Goal: Book appointment/travel/reservation

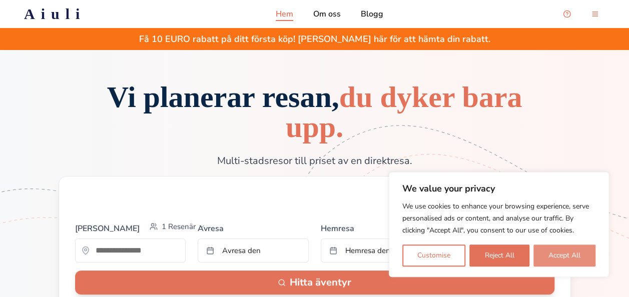
click at [559, 262] on button "Accept All" at bounding box center [564, 256] width 62 height 22
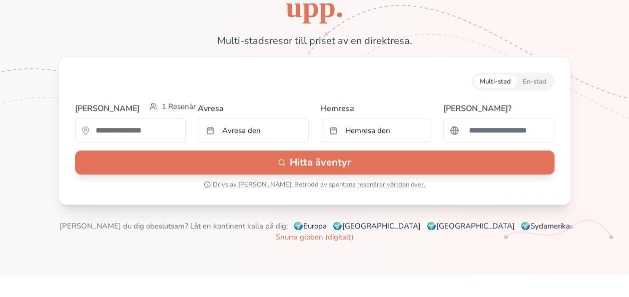
scroll to position [140, 0]
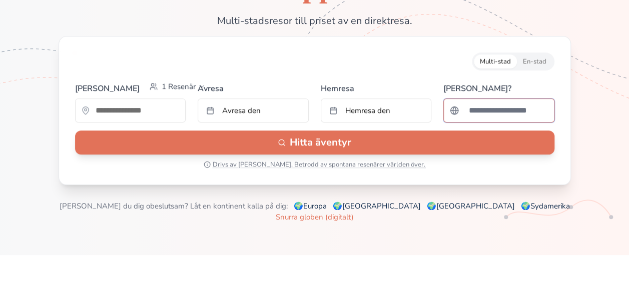
click at [476, 118] on input "Sök efter ett land" at bounding box center [505, 111] width 85 height 20
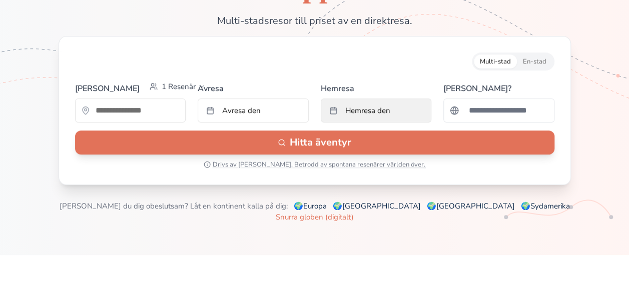
click at [392, 119] on button "Hemresa den" at bounding box center [376, 111] width 111 height 24
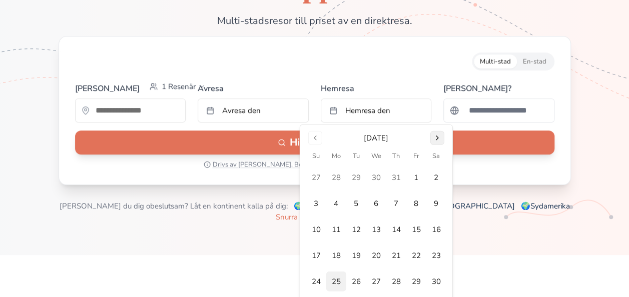
click at [437, 135] on button "Go to next month" at bounding box center [437, 138] width 14 height 14
click at [357, 283] on button "28" at bounding box center [356, 282] width 20 height 20
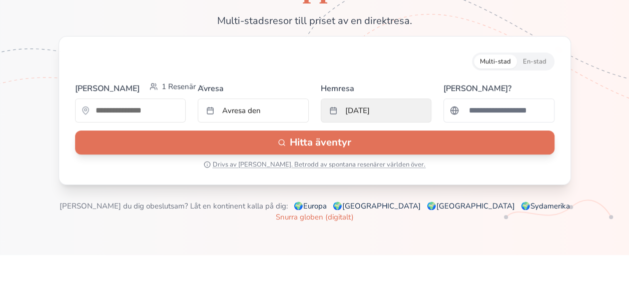
click at [376, 110] on button "[DATE]" at bounding box center [376, 111] width 111 height 24
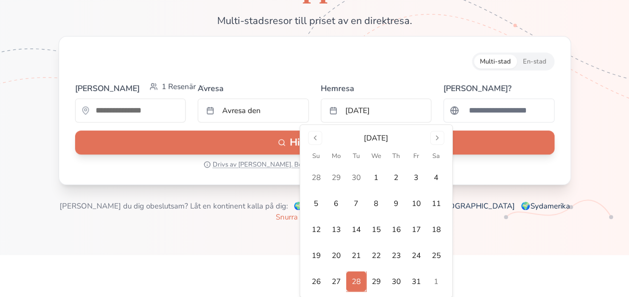
click at [439, 145] on div "[DATE] Su Mo Tu We Th Fr Sa 28 29 30 1 2 3 4 5 6 7 8 9 10 11 12 13 14 15 16 17 …" at bounding box center [376, 211] width 140 height 161
click at [439, 136] on button "Go to next month" at bounding box center [437, 138] width 14 height 14
click at [311, 141] on button "Go to previous month" at bounding box center [315, 138] width 14 height 14
click at [313, 201] on button "2" at bounding box center [316, 204] width 20 height 20
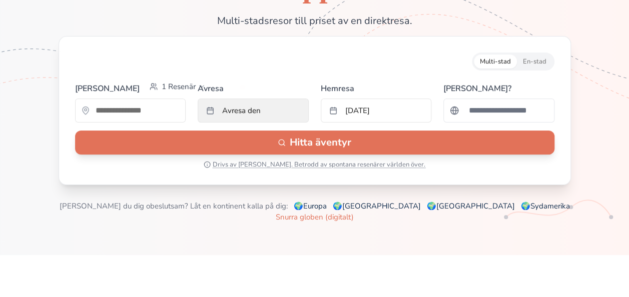
click at [246, 108] on span "Avresa den" at bounding box center [241, 111] width 39 height 10
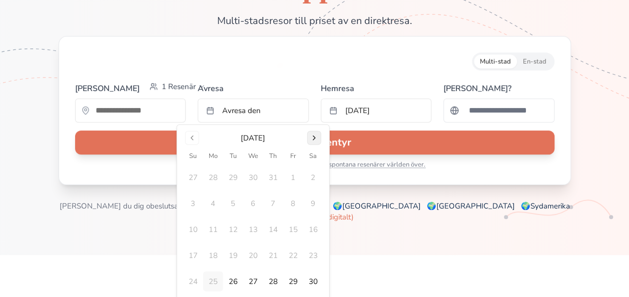
click at [313, 139] on button "Go to next month" at bounding box center [314, 138] width 14 height 14
click at [315, 138] on button "Go to next month" at bounding box center [314, 138] width 14 height 14
click at [233, 279] on button "28" at bounding box center [233, 282] width 20 height 20
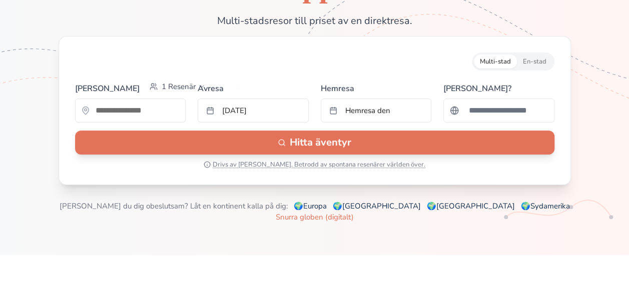
click at [157, 116] on div at bounding box center [130, 111] width 111 height 24
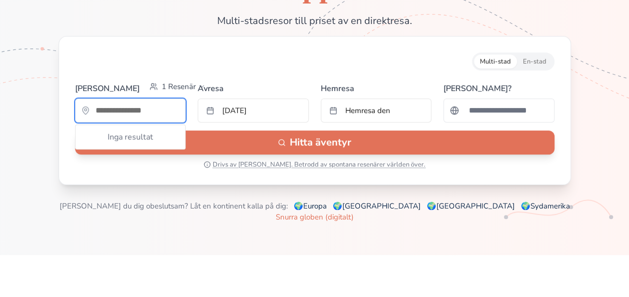
click at [157, 116] on input "text" at bounding box center [131, 111] width 110 height 20
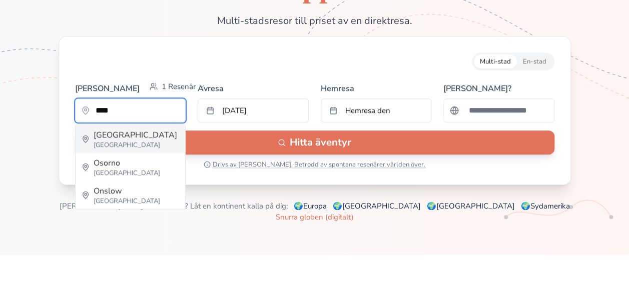
type input "****"
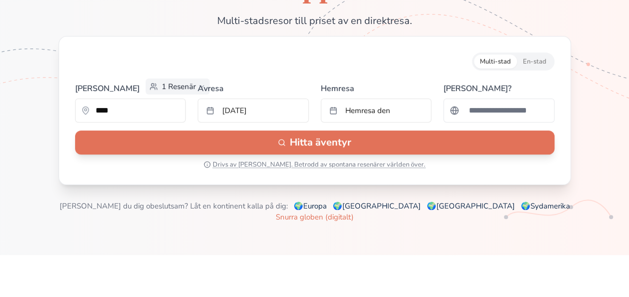
click at [154, 80] on button "1 Resenär" at bounding box center [178, 87] width 64 height 16
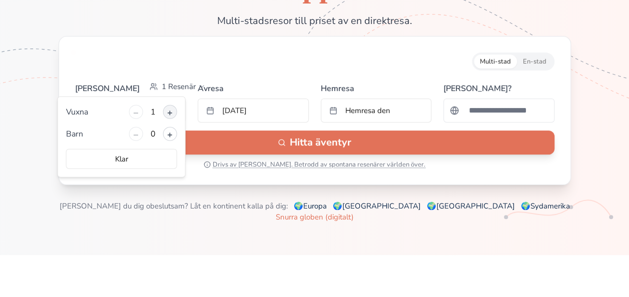
click at [172, 110] on button "+" at bounding box center [170, 112] width 14 height 14
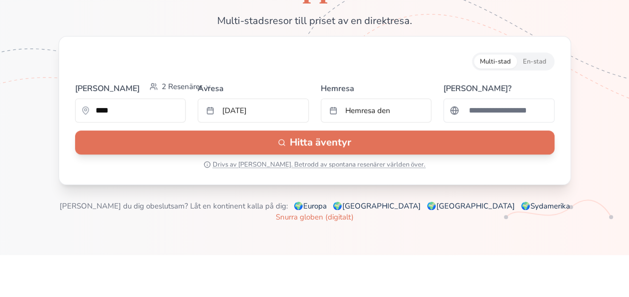
click at [204, 48] on form "Multi-stad En-stad [PERSON_NAME] 2 Resenärer **** Avresa [DATE] [PERSON_NAME] d…" at bounding box center [315, 110] width 512 height 149
click at [493, 110] on input "Sök efter ett land" at bounding box center [505, 111] width 85 height 20
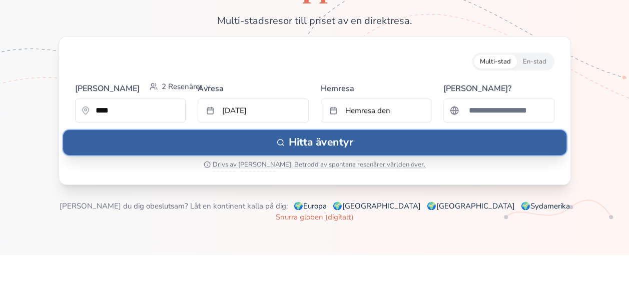
click at [428, 138] on button "Hitta äventyr" at bounding box center [314, 142] width 503 height 25
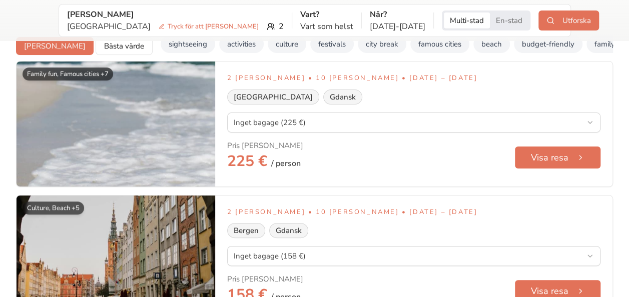
scroll to position [60, 0]
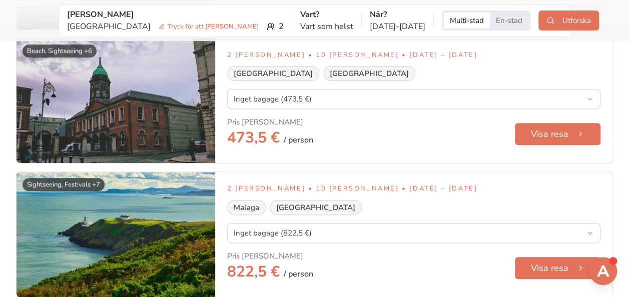
scroll to position [2021, 0]
